Goal: Transaction & Acquisition: Purchase product/service

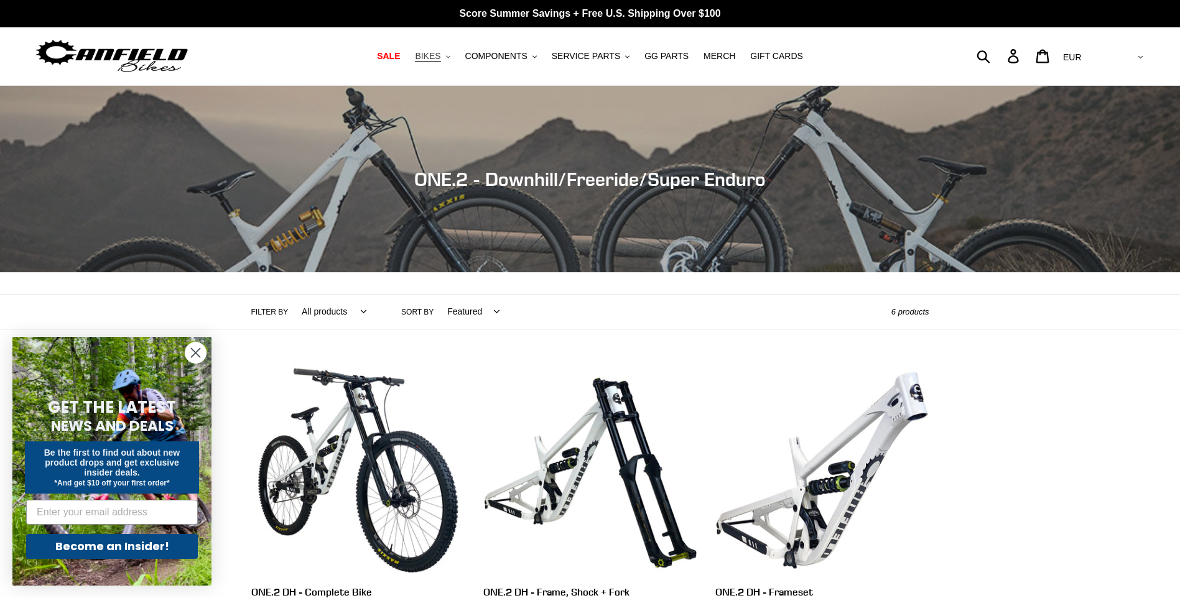
click at [453, 57] on button "BIKES .cls-1{fill:#231f20}" at bounding box center [432, 56] width 47 height 17
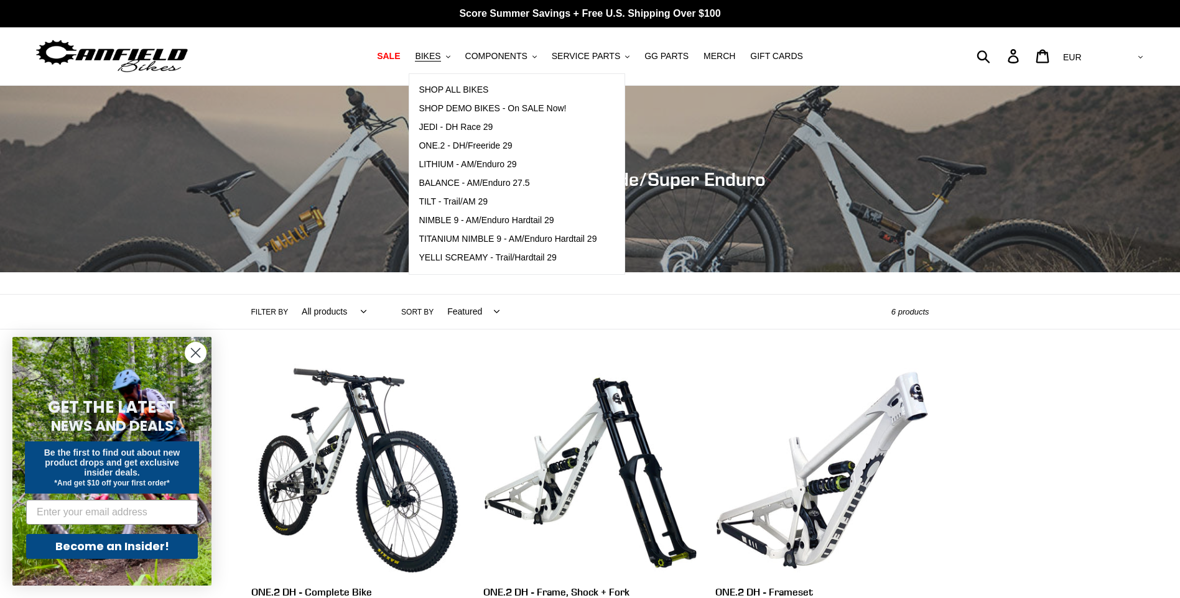
click at [198, 355] on icon "Close dialog" at bounding box center [196, 353] width 9 height 9
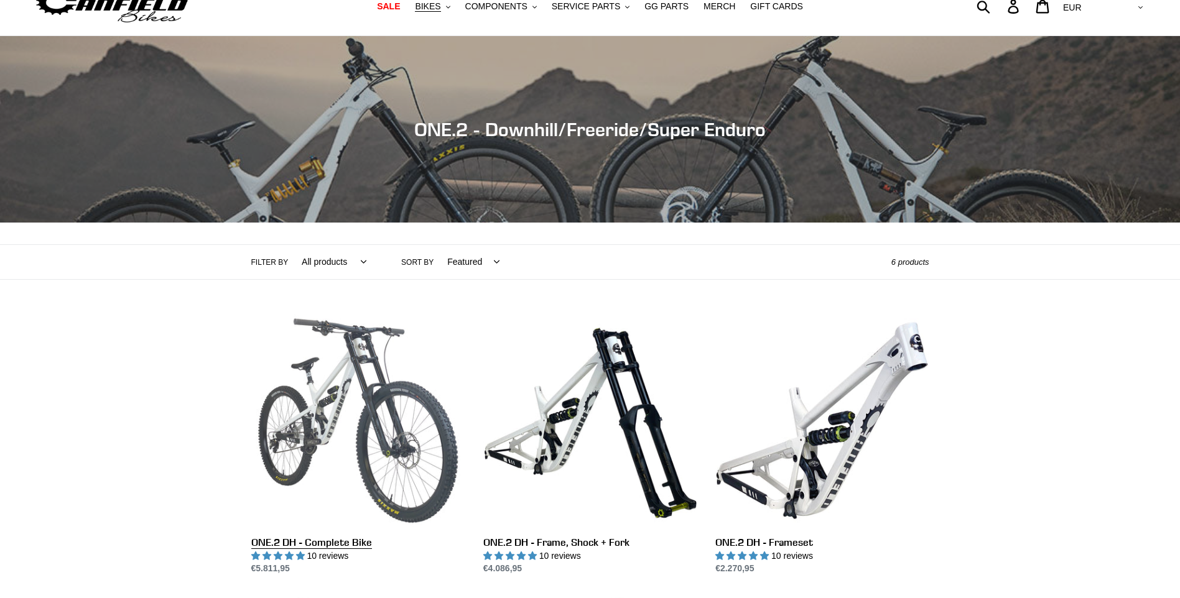
scroll to position [124, 0]
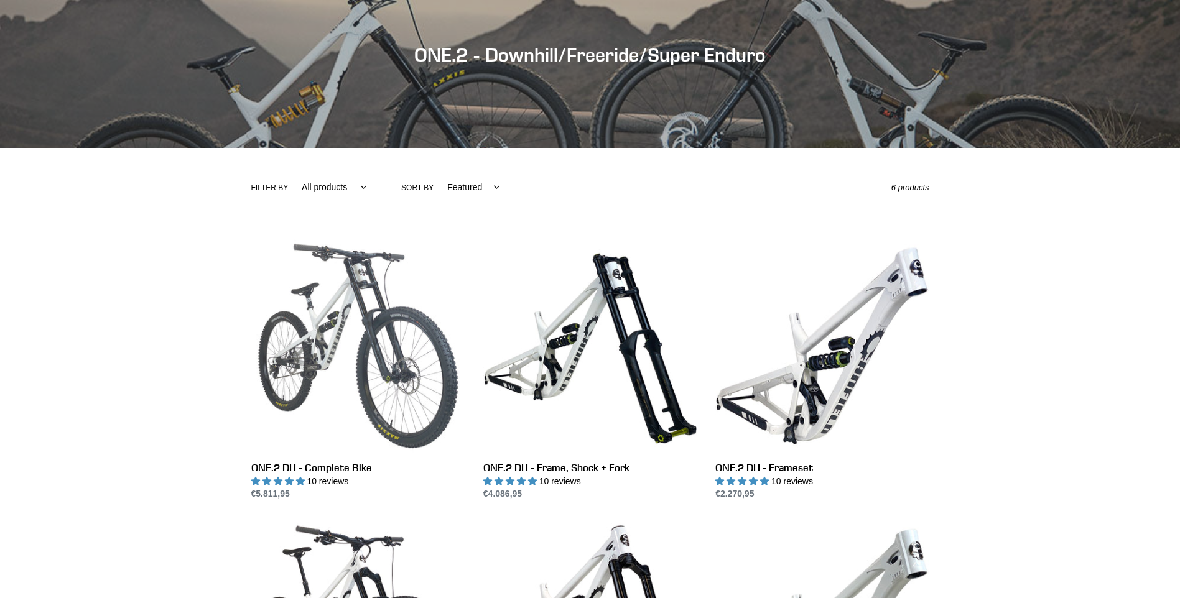
click at [342, 306] on link "ONE.2 DH - Complete Bike" at bounding box center [357, 370] width 213 height 262
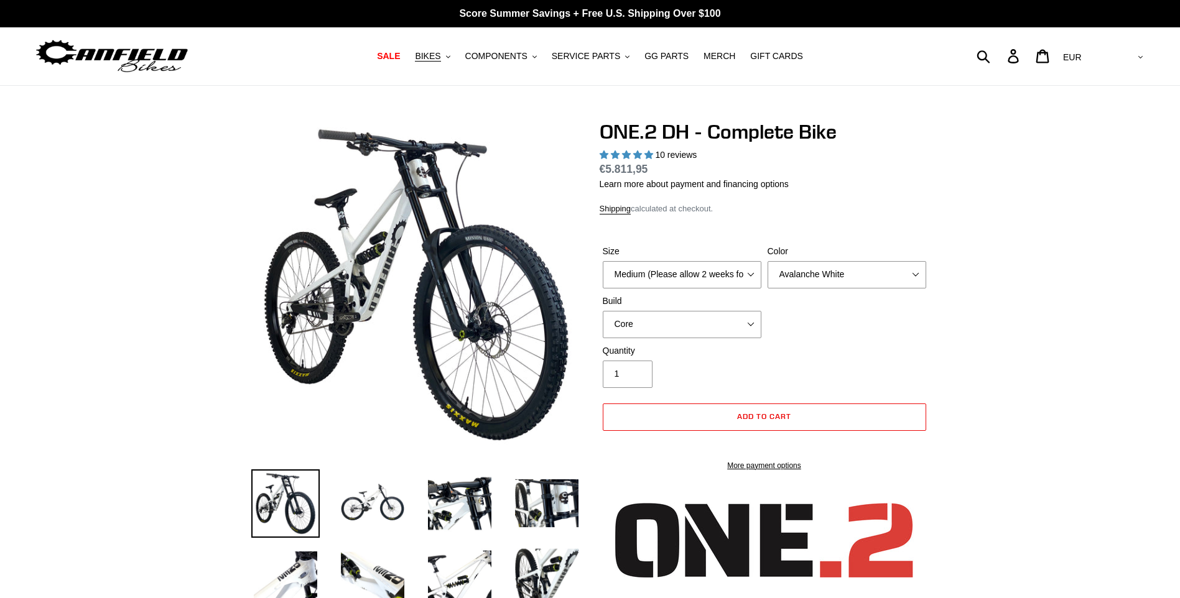
select select "highest-rating"
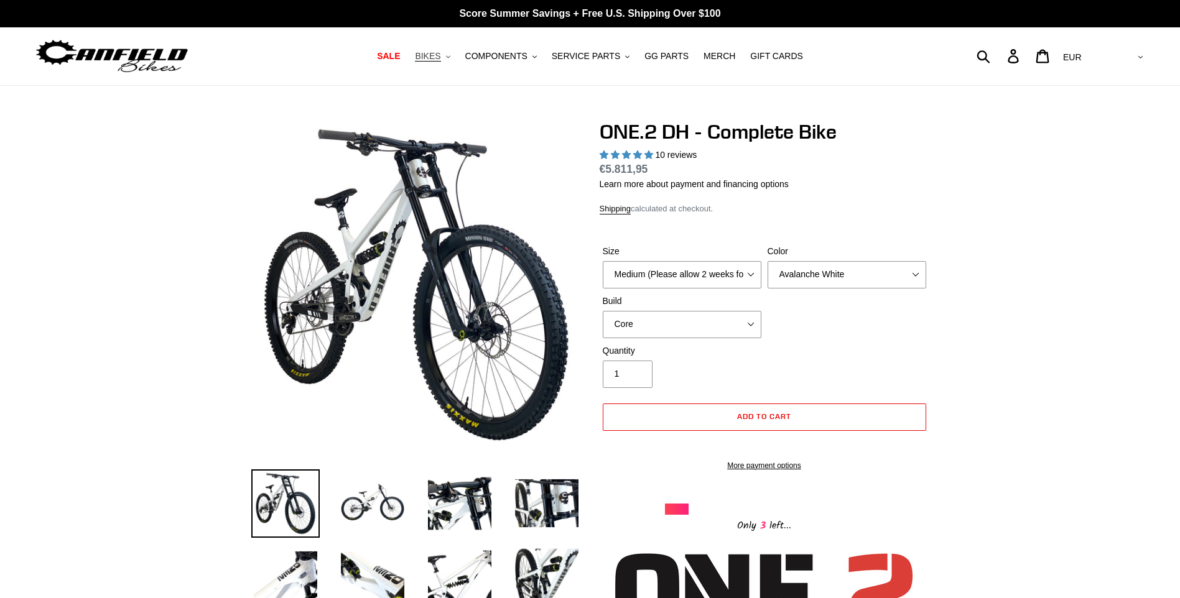
click at [450, 57] on icon ".cls-1{fill:#231f20}" at bounding box center [448, 57] width 4 height 4
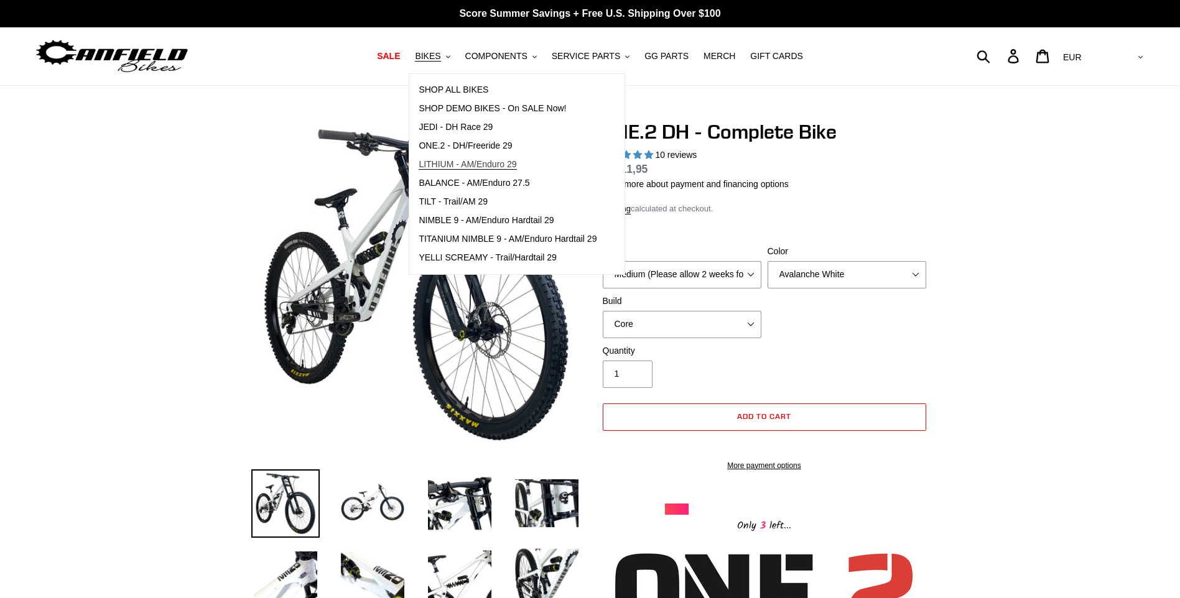
click at [470, 162] on span "LITHIUM - AM/Enduro 29" at bounding box center [467, 164] width 98 height 11
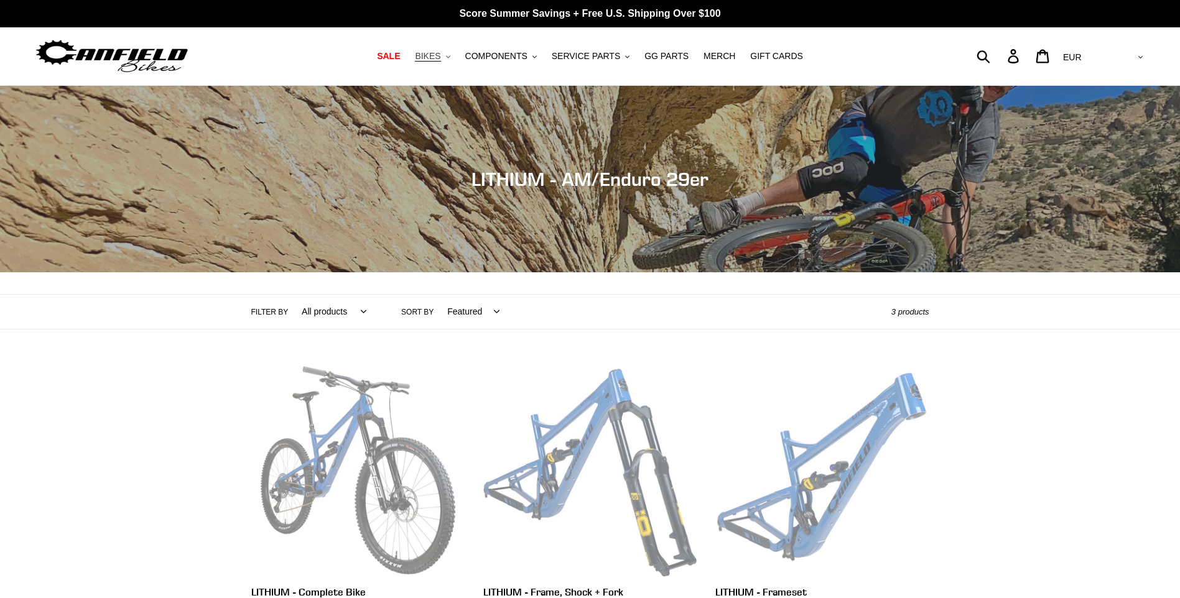
click at [450, 58] on icon "button" at bounding box center [448, 56] width 4 height 2
